Goal: Information Seeking & Learning: Compare options

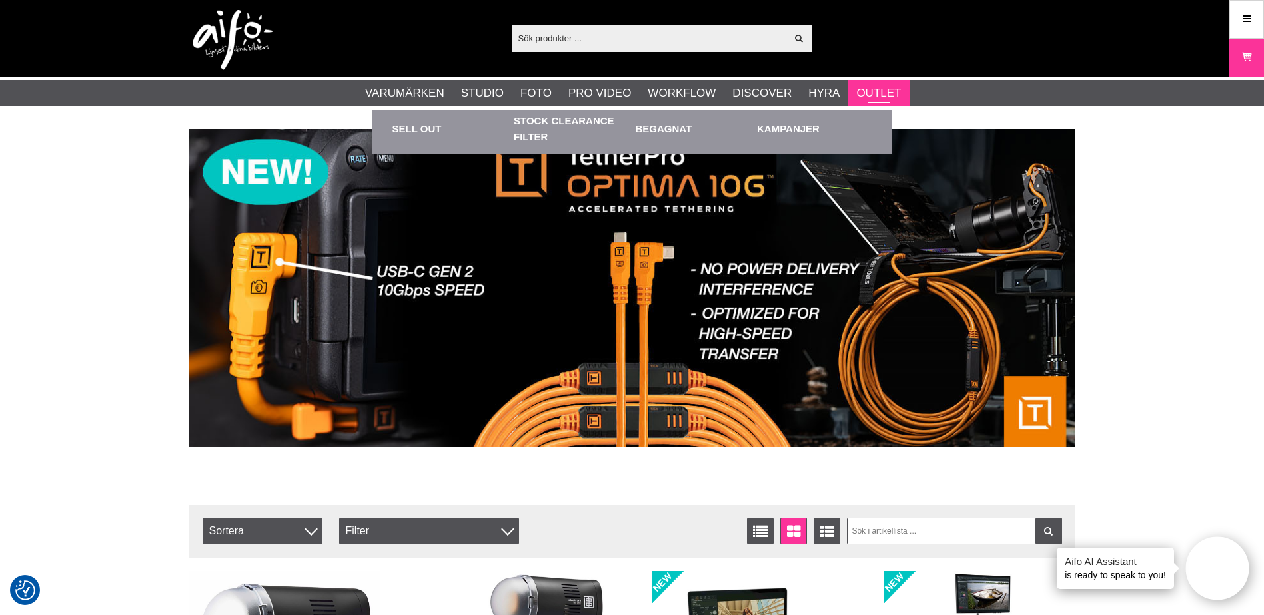
click at [876, 89] on link "Outlet" at bounding box center [878, 93] width 45 height 17
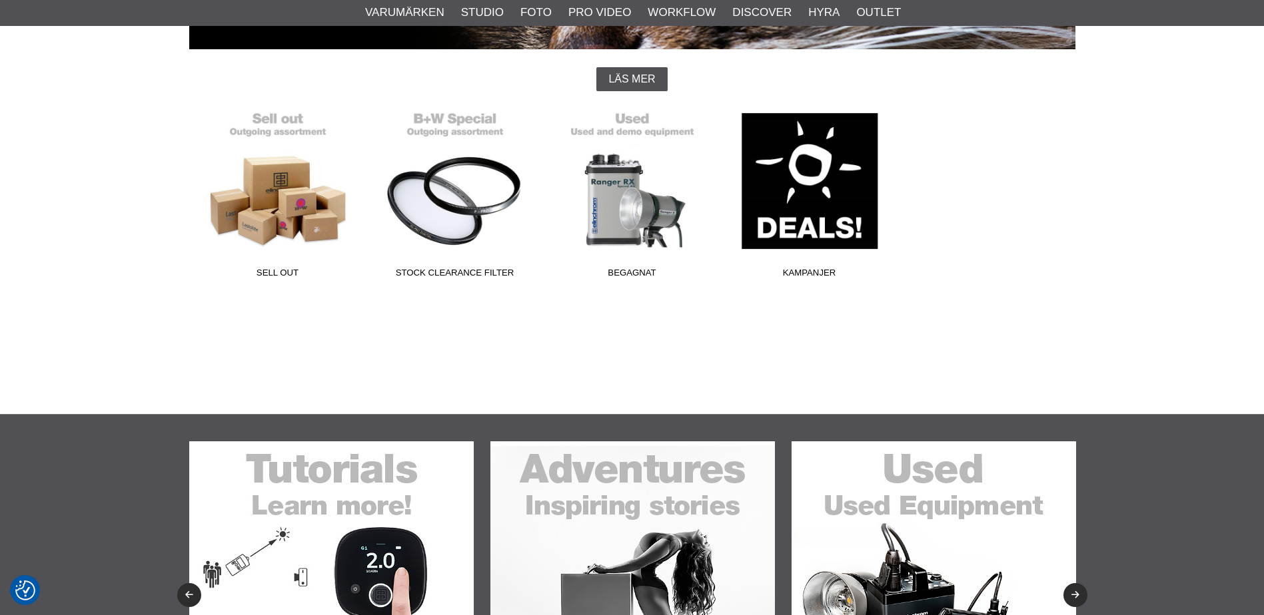
scroll to position [333, 0]
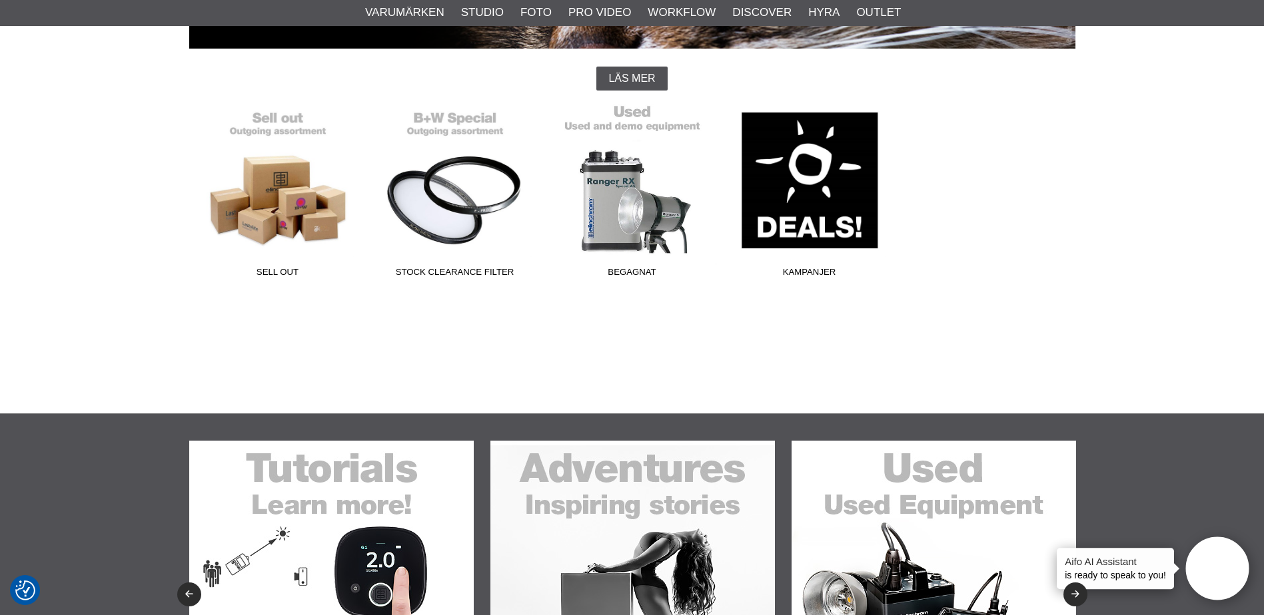
click at [636, 272] on span "Begagnat" at bounding box center [632, 275] width 177 height 18
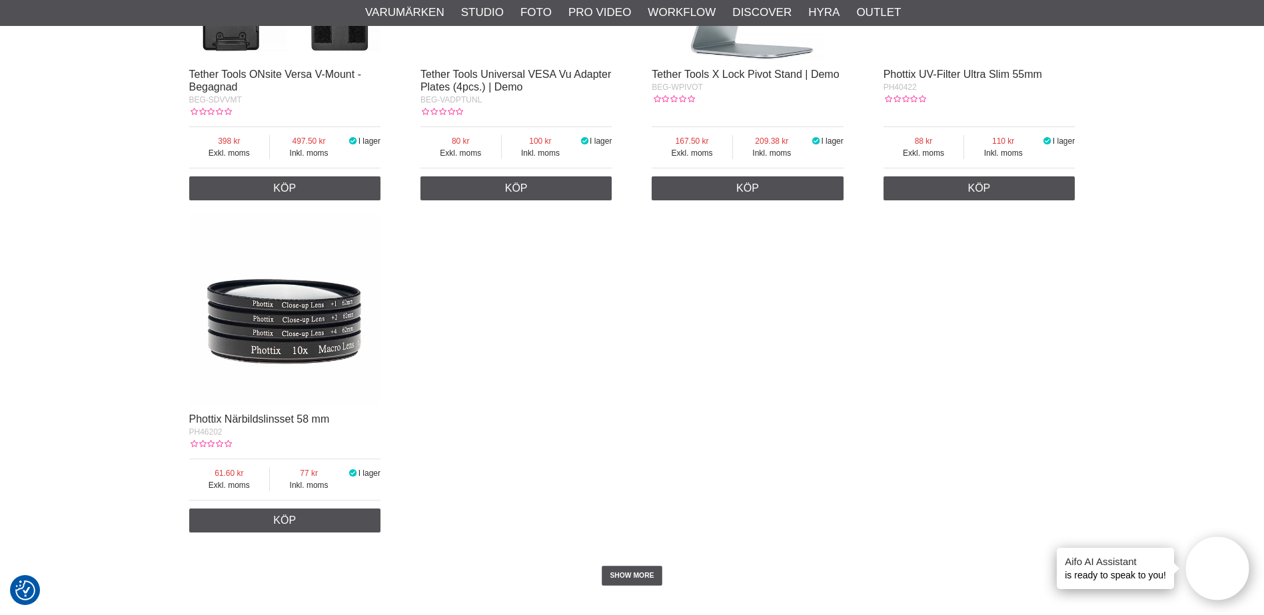
scroll to position [2331, 0]
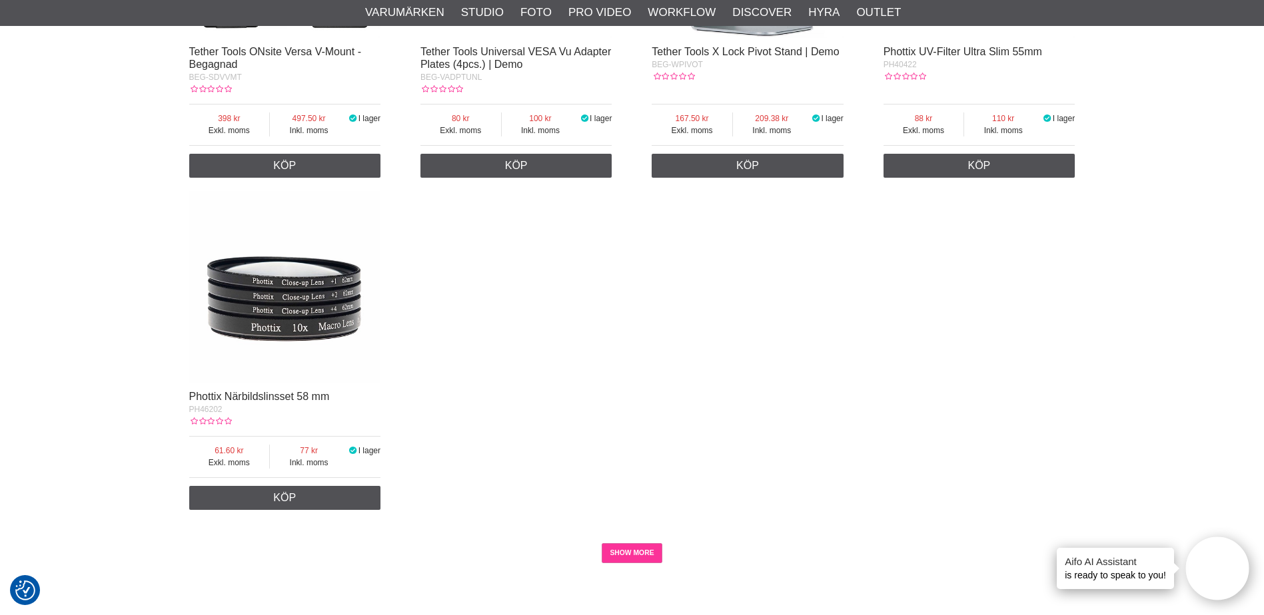
click at [614, 554] on link "SHOW MORE" at bounding box center [632, 554] width 61 height 20
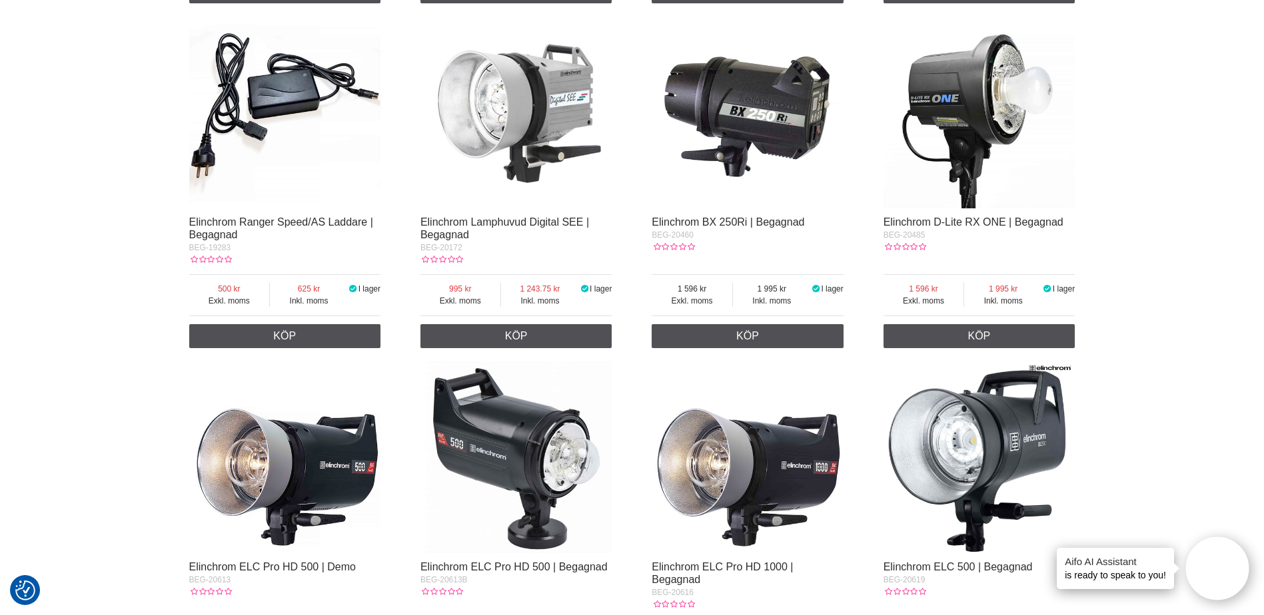
scroll to position [0, 0]
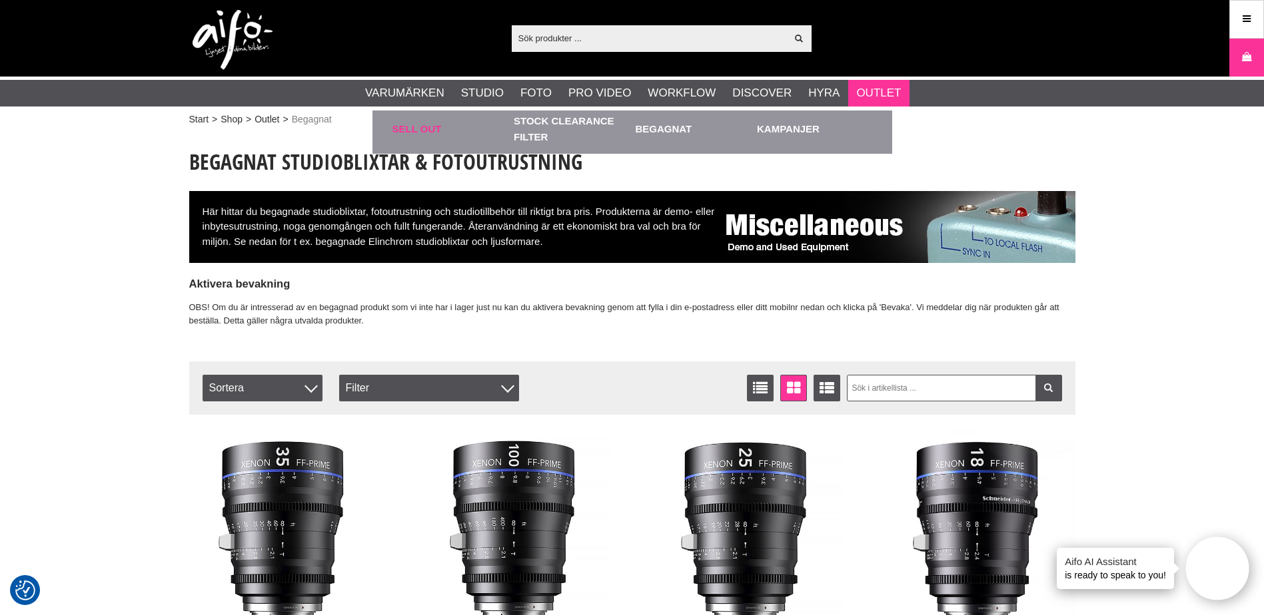
click at [417, 128] on link "Sell out" at bounding box center [449, 129] width 115 height 37
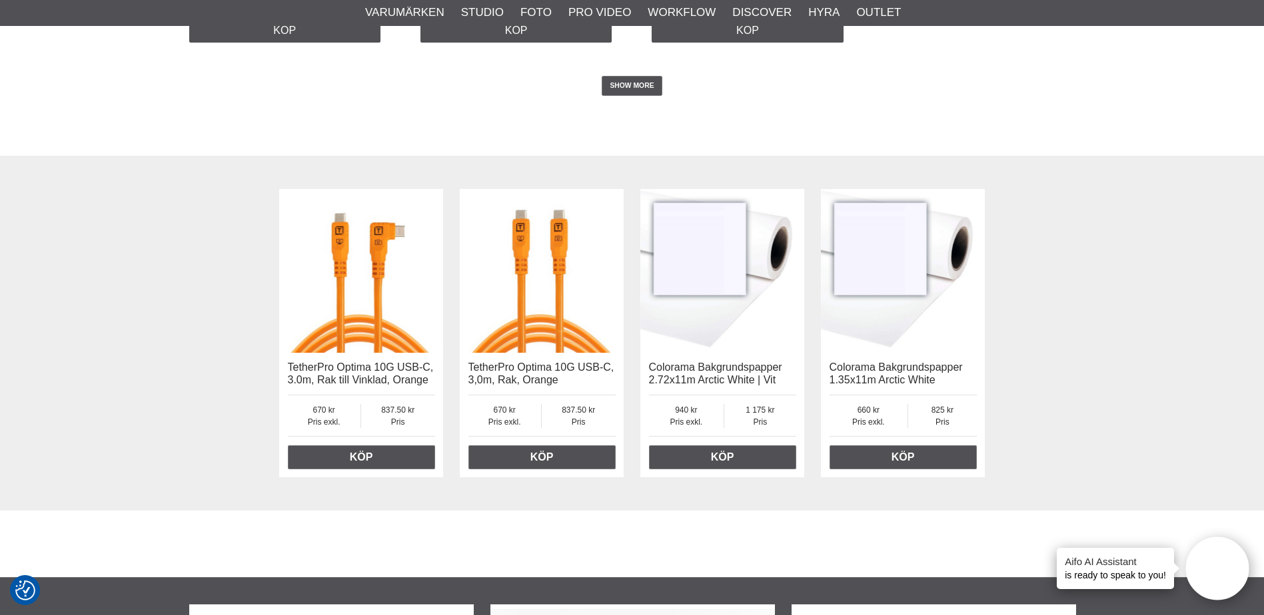
scroll to position [2494, 0]
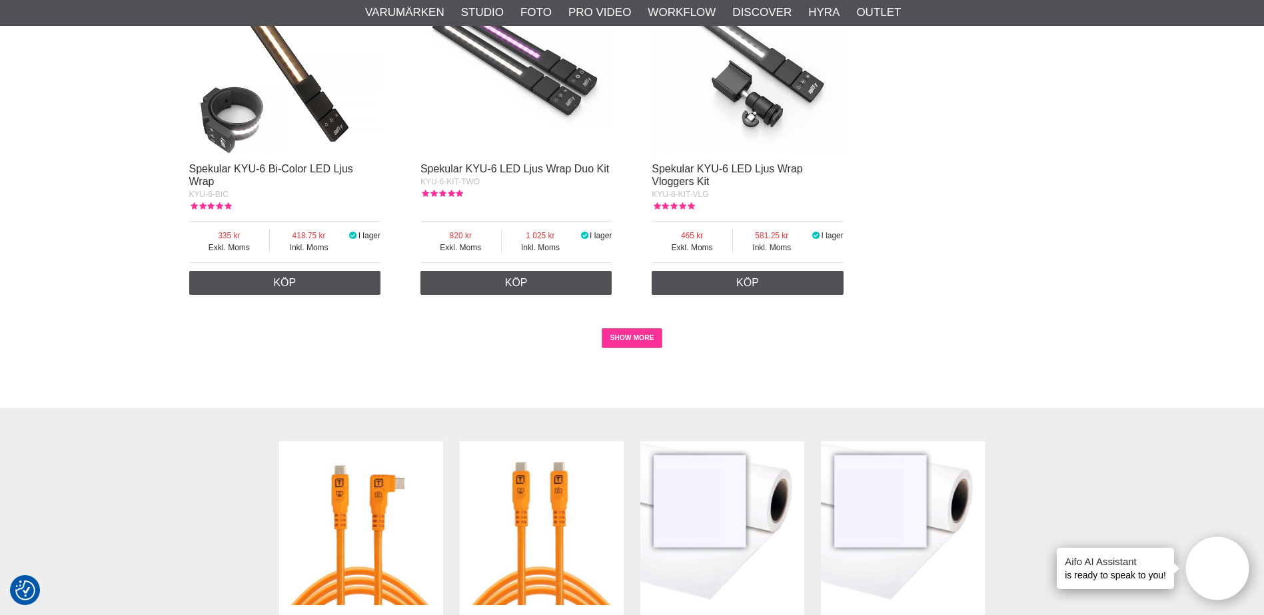
click at [625, 332] on link "SHOW MORE" at bounding box center [632, 338] width 61 height 20
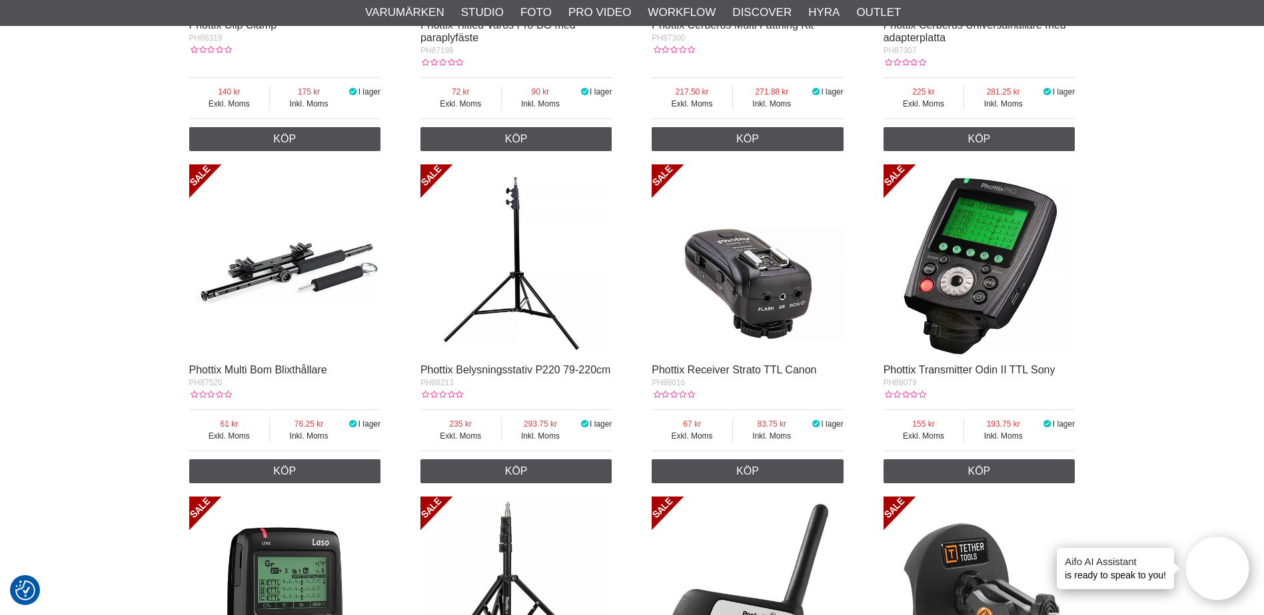
scroll to position [4026, 0]
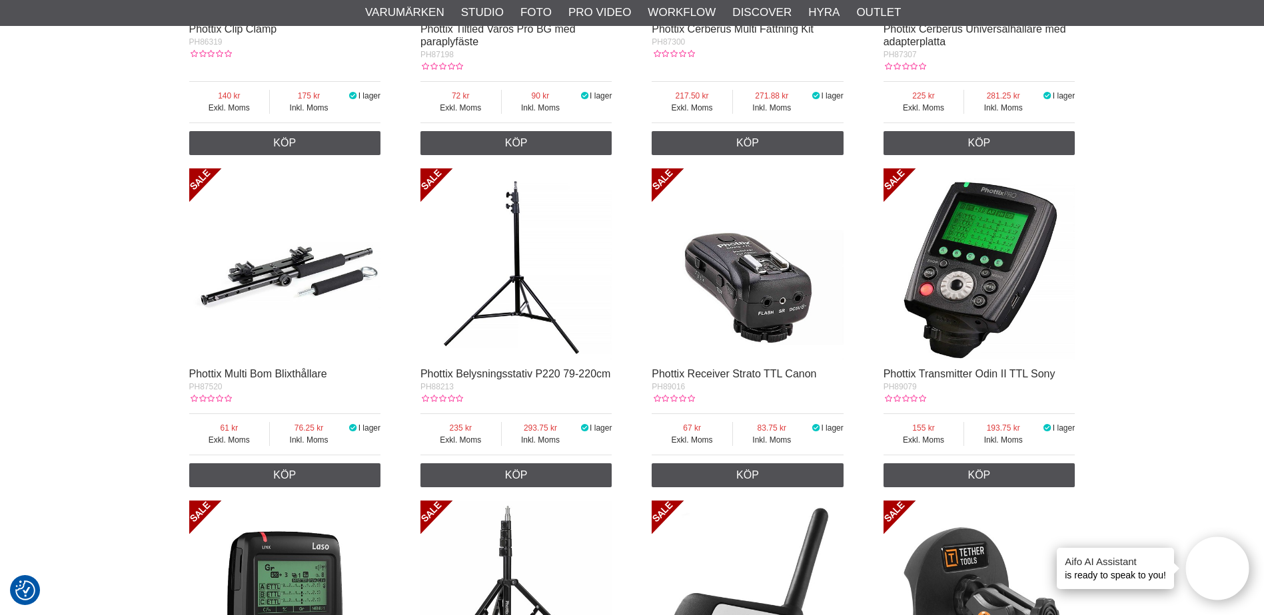
click at [268, 260] on img at bounding box center [285, 265] width 192 height 192
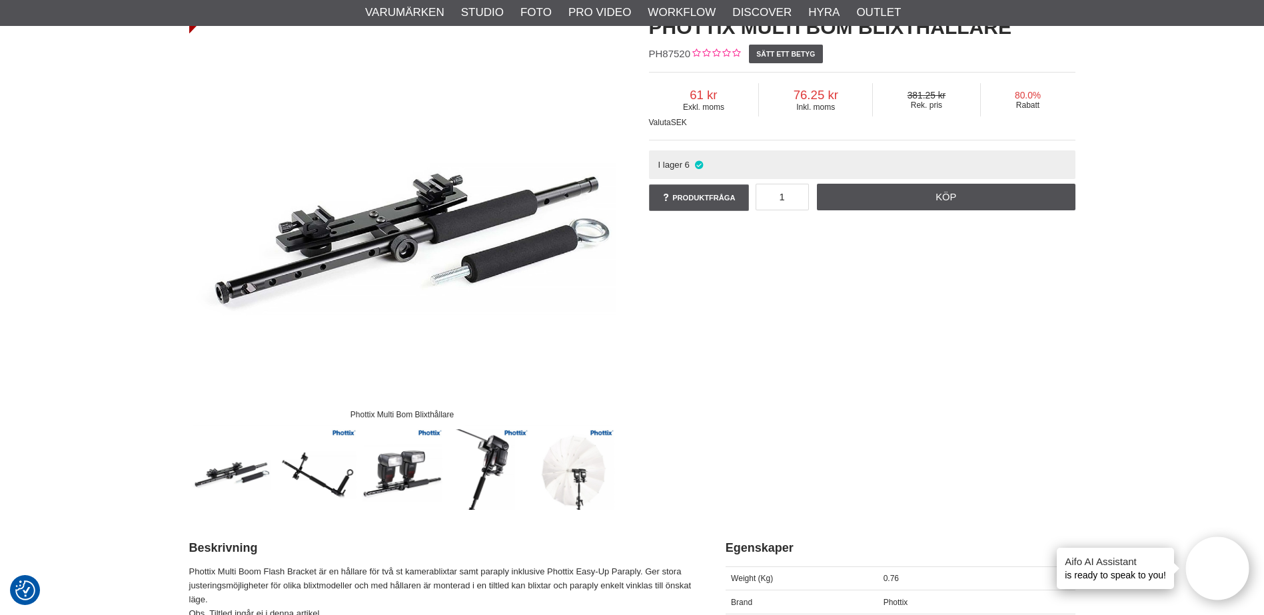
scroll to position [67, 0]
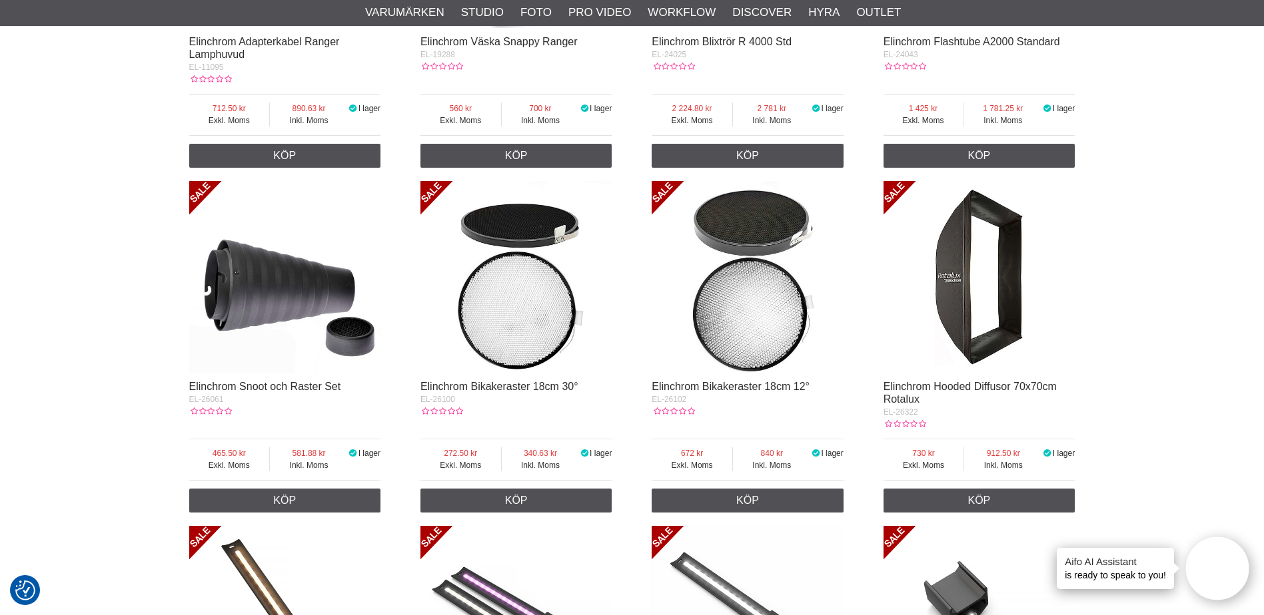
scroll to position [1932, 0]
click at [775, 303] on img at bounding box center [747, 277] width 192 height 192
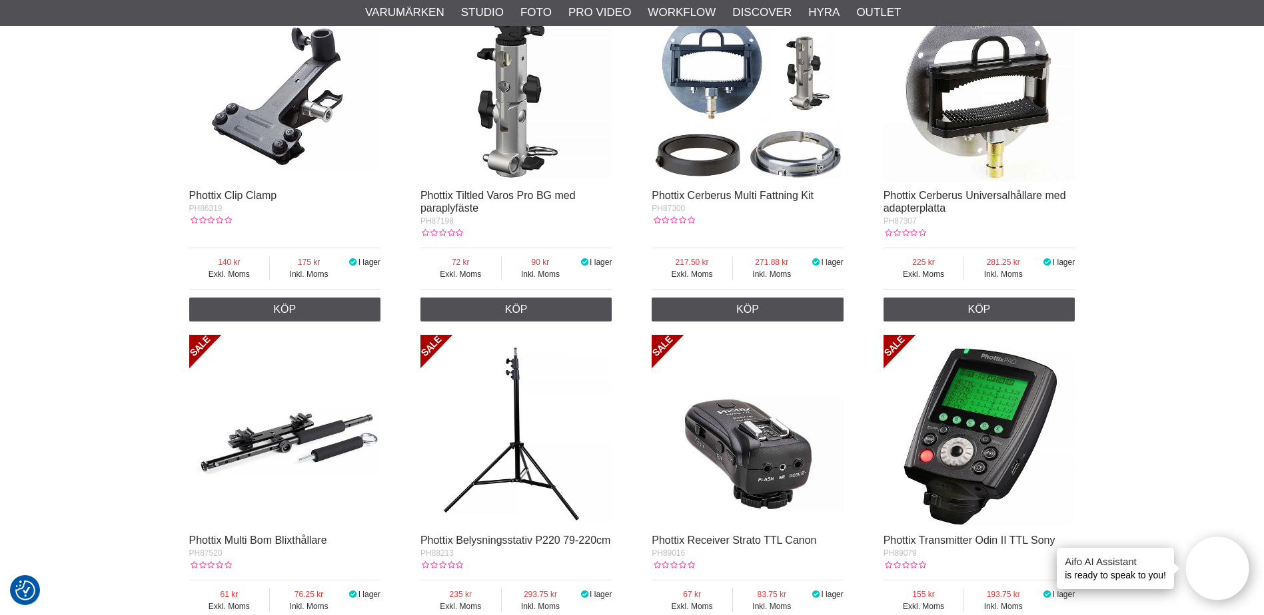
scroll to position [3865, 0]
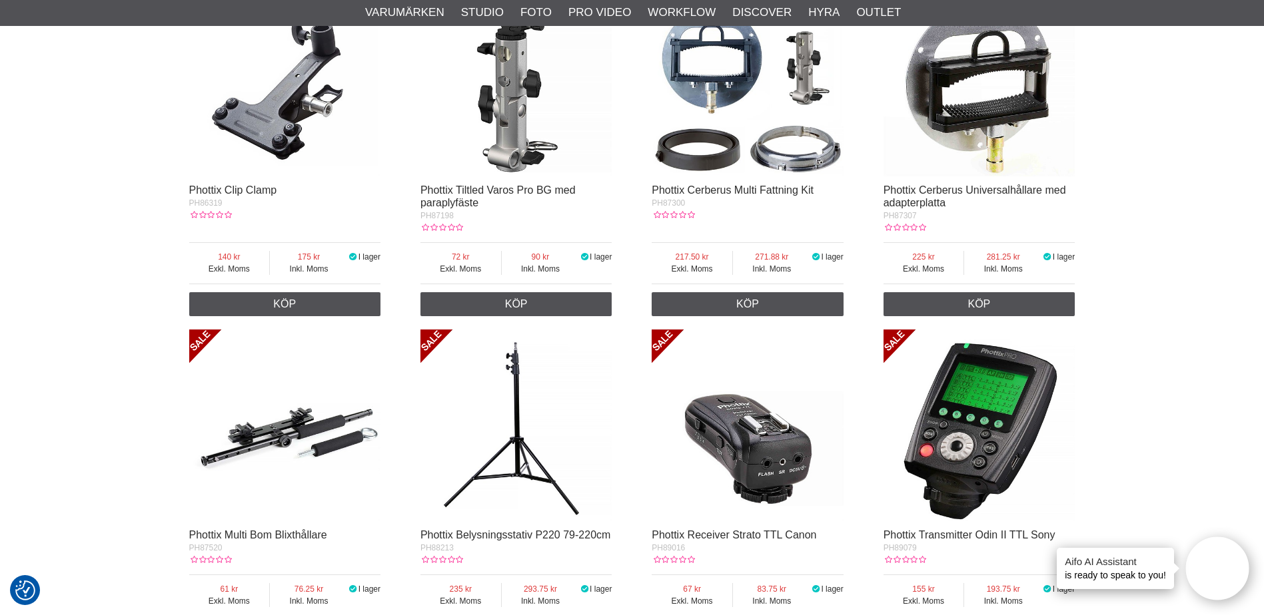
click at [783, 104] on img at bounding box center [747, 81] width 192 height 192
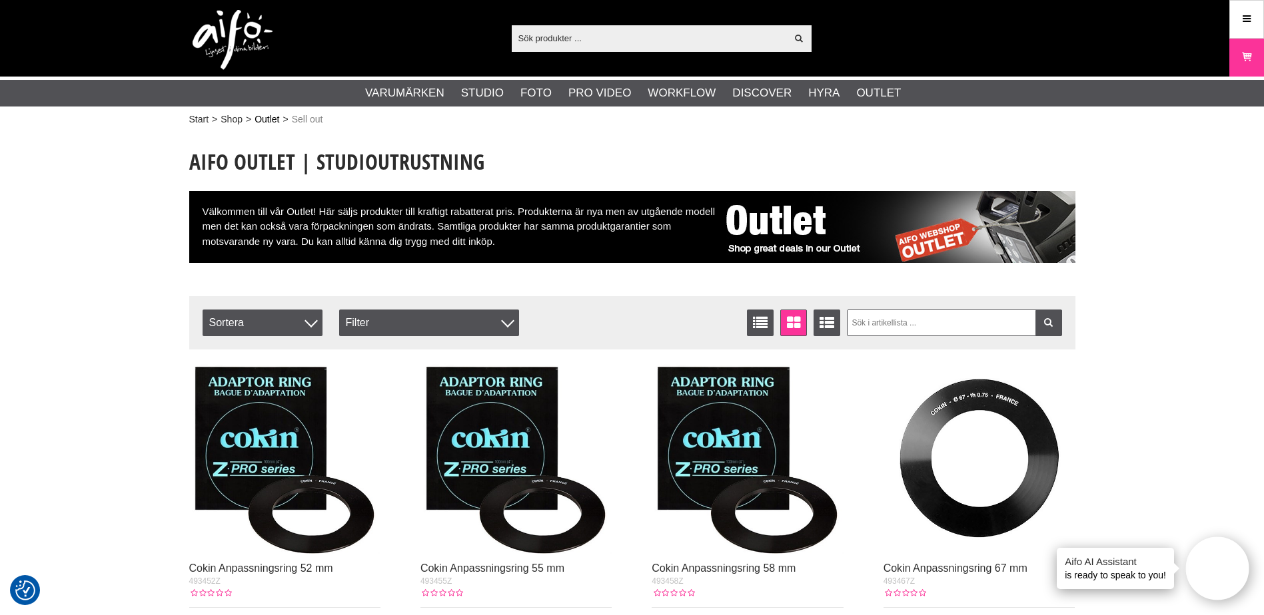
click at [257, 118] on link "Outlet" at bounding box center [266, 120] width 25 height 14
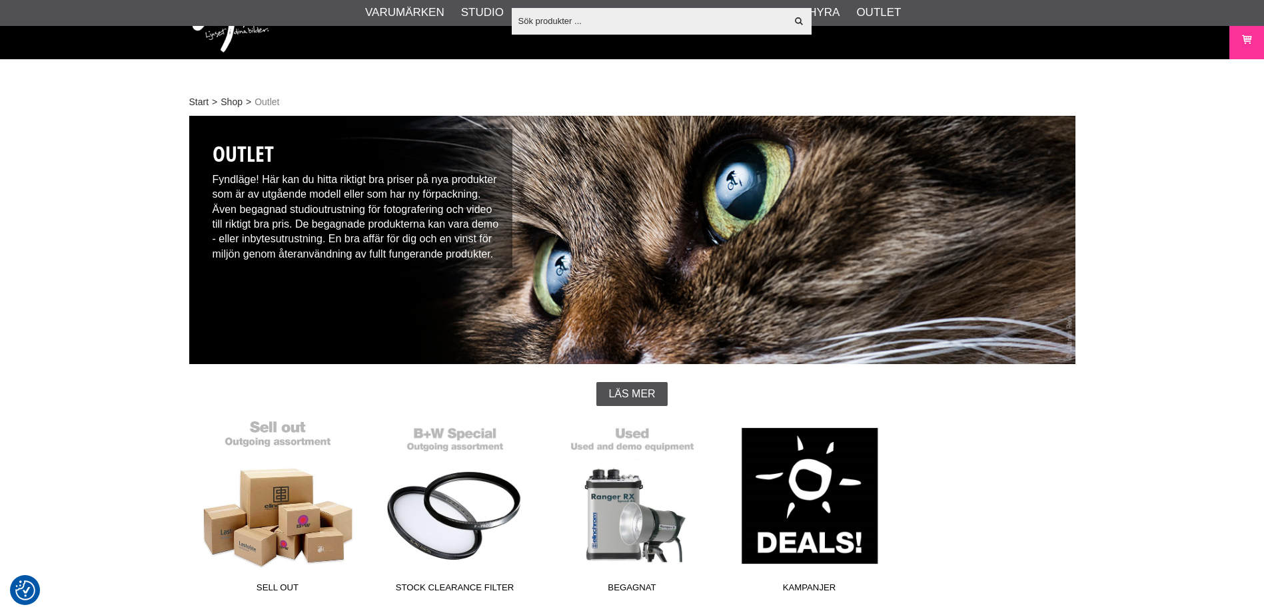
scroll to position [266, 0]
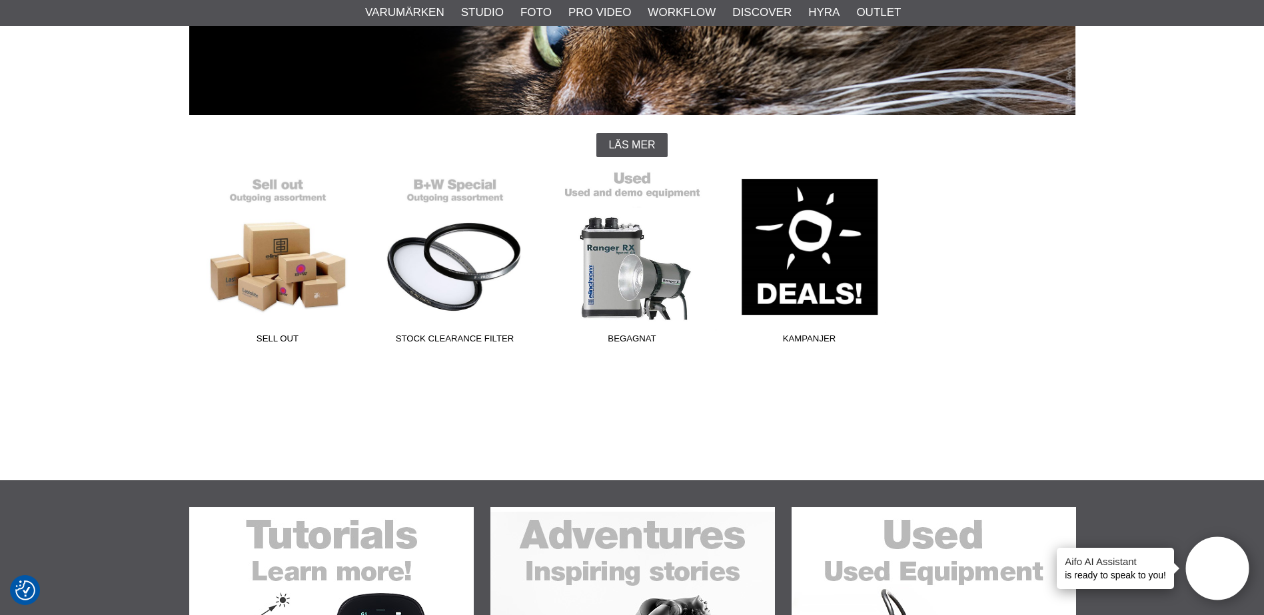
click at [609, 281] on link "Begagnat" at bounding box center [632, 261] width 177 height 180
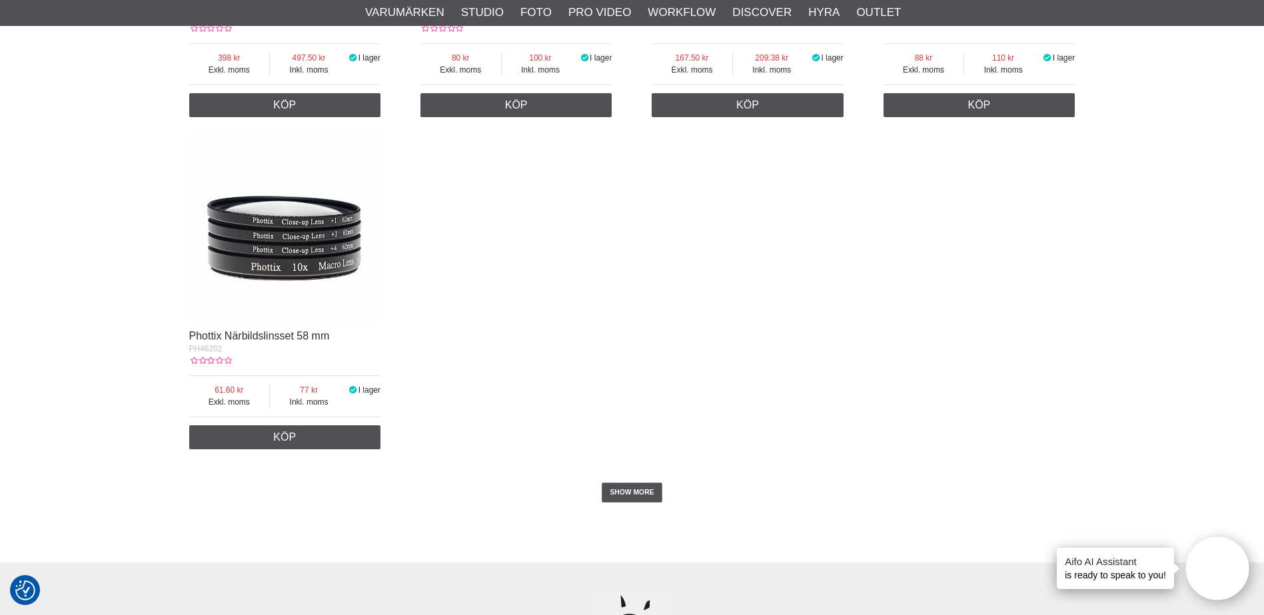
scroll to position [2398, 0]
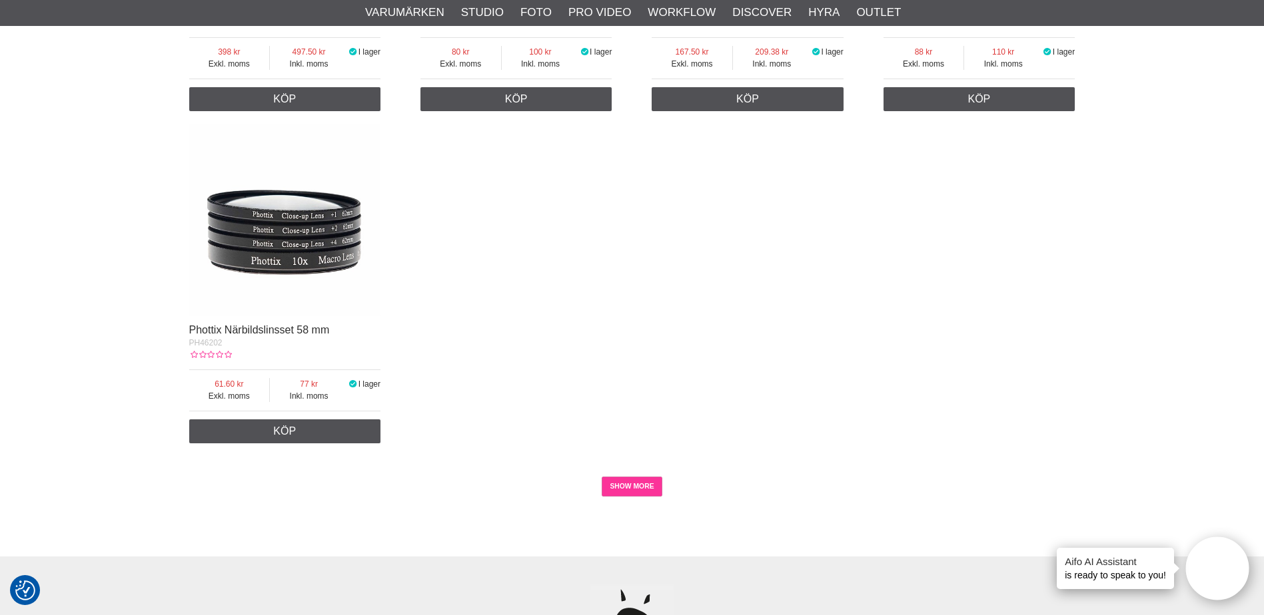
click at [631, 479] on link "SHOW MORE" at bounding box center [632, 487] width 61 height 20
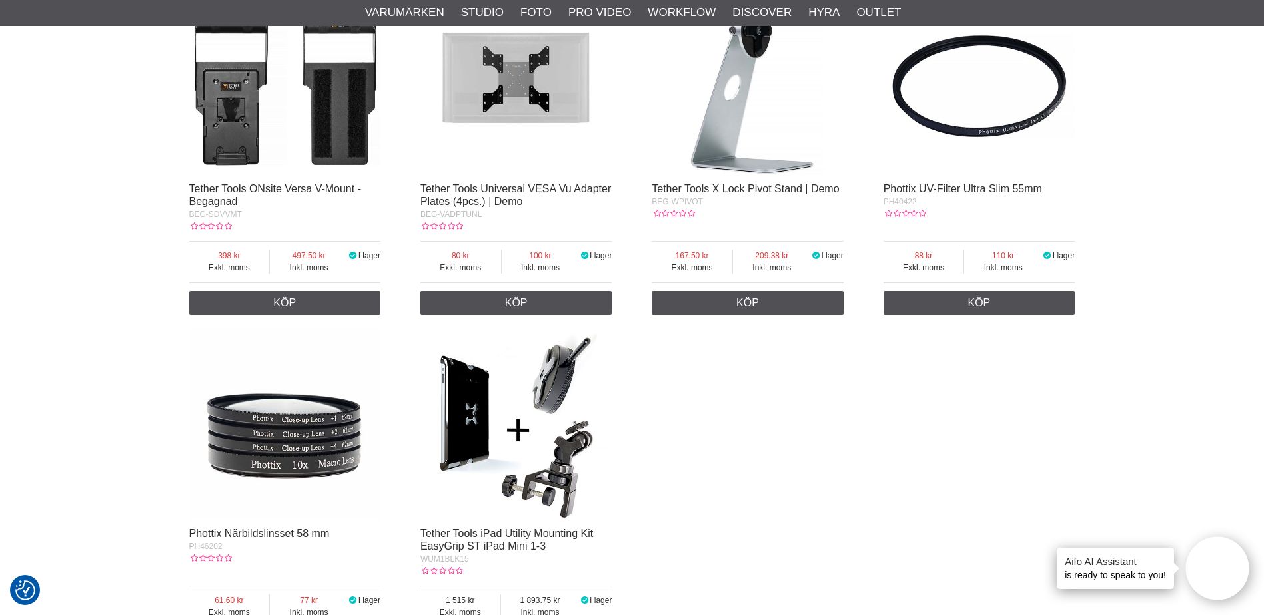
scroll to position [2156, 0]
